Goal: Task Accomplishment & Management: Complete application form

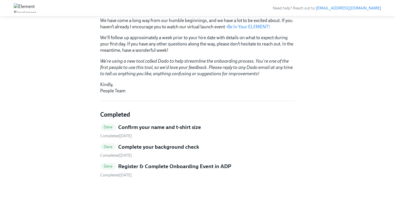
scroll to position [126, 0]
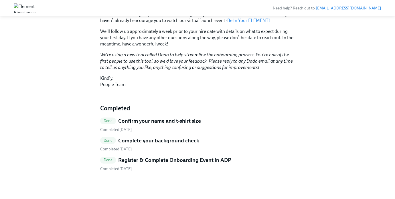
click at [187, 160] on h5 "Register & Complete Onboarding Event in ADP" at bounding box center [174, 160] width 113 height 7
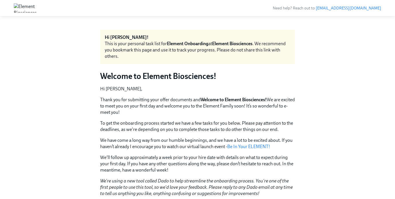
scroll to position [126, 0]
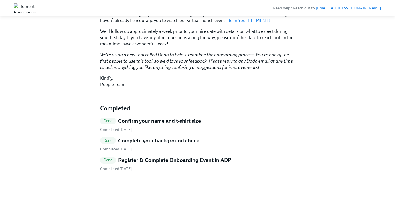
click at [132, 141] on h5 "Complete your background check" at bounding box center [158, 140] width 81 height 7
click at [136, 122] on h5 "Confirm your name and t-shirt size" at bounding box center [159, 120] width 83 height 7
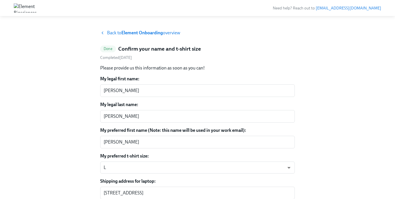
scroll to position [72, 0]
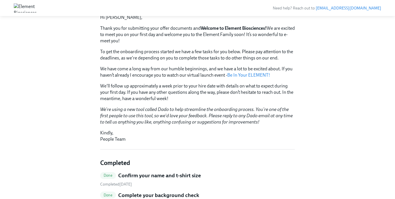
scroll to position [126, 0]
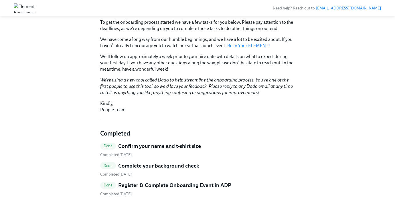
scroll to position [126, 0]
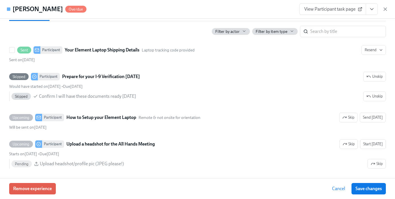
scroll to position [0, 10031]
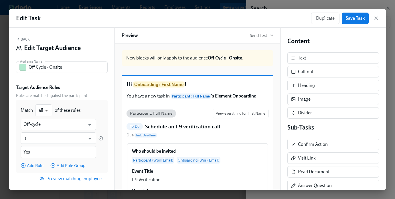
scroll to position [91, 0]
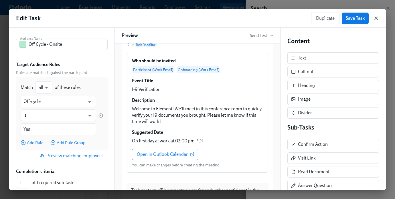
click at [377, 17] on icon "button" at bounding box center [376, 18] width 3 height 3
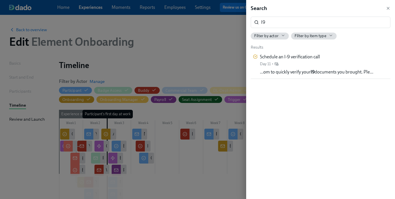
click at [203, 32] on div at bounding box center [197, 99] width 395 height 199
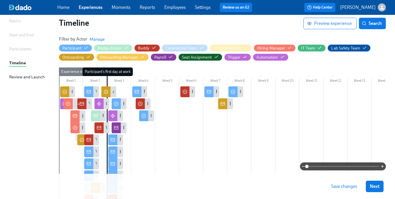
scroll to position [6, 0]
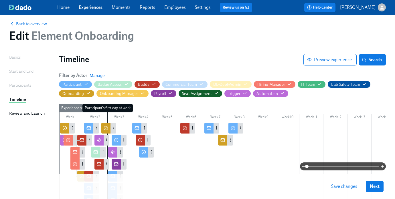
click at [21, 28] on div "Back to overview Edit Element Onboarding" at bounding box center [198, 32] width 386 height 32
click at [21, 22] on span "Back to overview" at bounding box center [28, 24] width 38 height 6
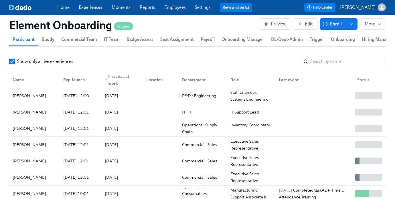
scroll to position [716, 0]
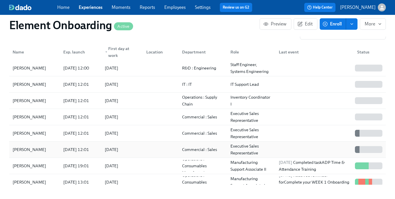
click at [57, 153] on div "Eric Hnath" at bounding box center [34, 149] width 48 height 11
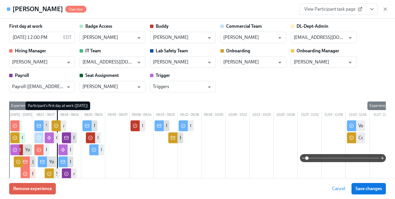
click at [328, 11] on span "View Participant task page" at bounding box center [333, 9] width 57 height 6
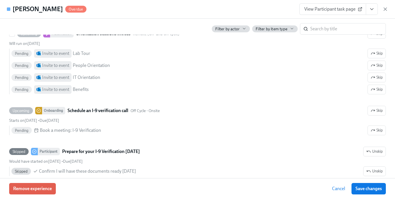
scroll to position [794, 0]
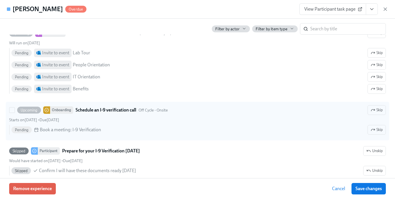
click at [104, 123] on div "Starts on August 14th • Due August 19th" at bounding box center [197, 119] width 377 height 5
click at [15, 113] on input "Upcoming Onboarding Schedule an I-9 verification call Off Cycle - Onsite Skip S…" at bounding box center [11, 110] width 5 height 5
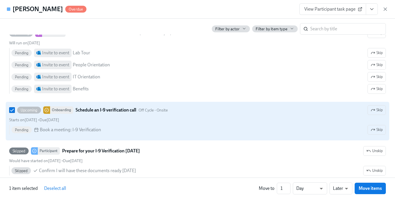
click at [104, 123] on div "Starts on August 14th • Due August 19th" at bounding box center [197, 119] width 377 height 5
click at [15, 113] on input "Upcoming Onboarding Schedule an I-9 verification call Off Cycle - Onsite Skip S…" at bounding box center [11, 110] width 5 height 5
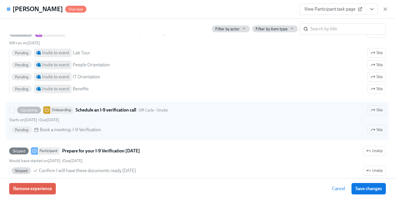
click at [57, 114] on div "Onboarding" at bounding box center [61, 110] width 23 height 7
click at [15, 113] on input "Upcoming Onboarding Schedule an I-9 verification call Off Cycle - Onsite Skip S…" at bounding box center [11, 110] width 5 height 5
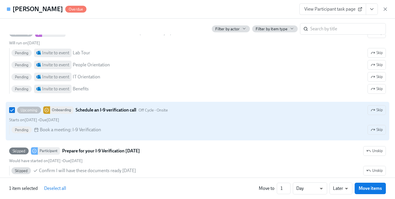
click at [57, 114] on div "Onboarding" at bounding box center [61, 110] width 23 height 7
click at [15, 113] on input "Upcoming Onboarding Schedule an I-9 verification call Off Cycle - Onsite Skip S…" at bounding box center [11, 110] width 5 height 5
checkbox input "false"
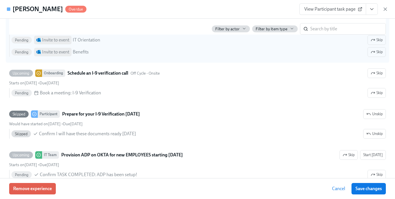
scroll to position [834, 0]
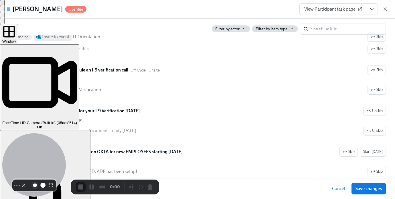
click at [32, 187] on button "Resize small" at bounding box center [35, 185] width 7 height 7
click at [21, 187] on button "Camera off" at bounding box center [23, 185] width 7 height 7
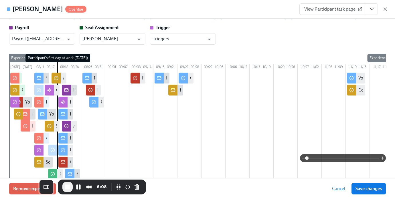
scroll to position [0, 0]
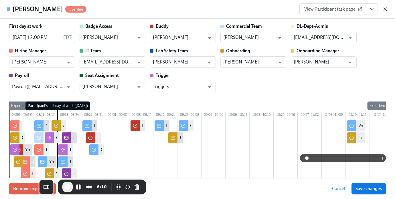
click at [383, 7] on icon "button" at bounding box center [386, 9] width 6 height 6
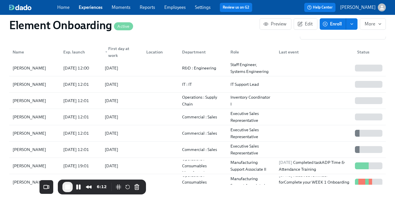
click at [181, 10] on span "Employees" at bounding box center [174, 7] width 21 height 6
click at [172, 5] on link "Employees" at bounding box center [174, 7] width 21 height 5
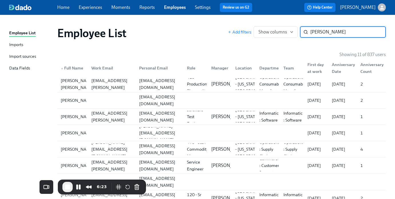
type input "alex"
click at [315, 65] on div "First day at work" at bounding box center [316, 68] width 22 height 14
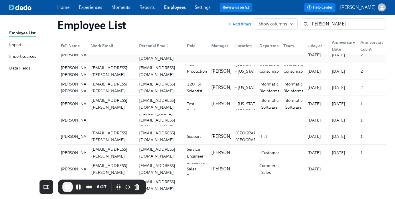
scroll to position [70, 0]
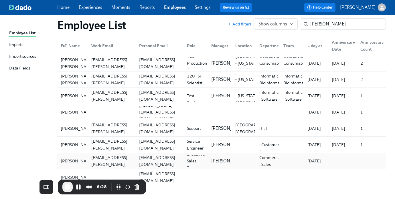
click at [309, 162] on div "08/18/2025" at bounding box center [314, 161] width 18 height 7
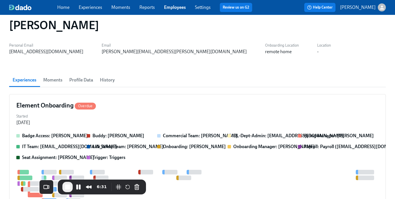
scroll to position [11, 0]
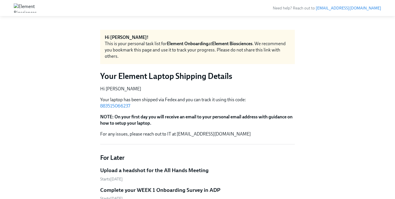
scroll to position [69, 0]
